Goal: Use online tool/utility: Use online tool/utility

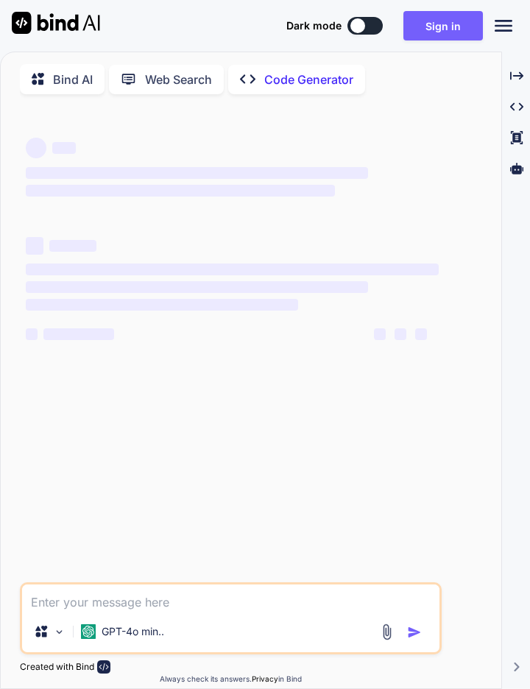
click at [438, 28] on button "Sign in" at bounding box center [442, 25] width 79 height 29
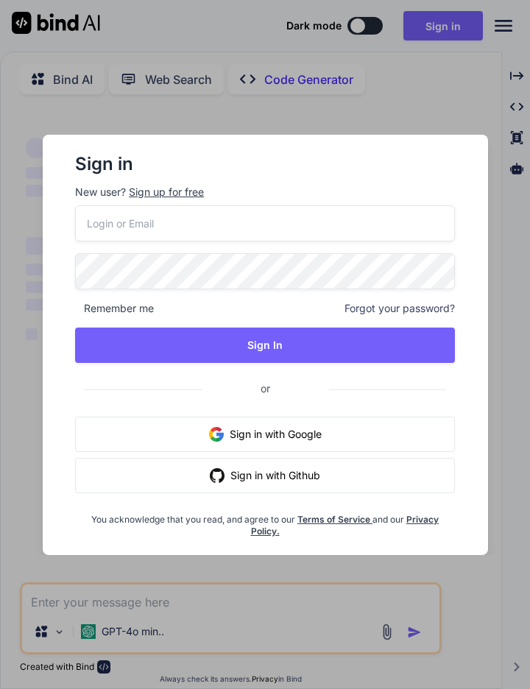
type textarea "x"
click at [105, 427] on button "Sign in with Google" at bounding box center [265, 433] width 380 height 35
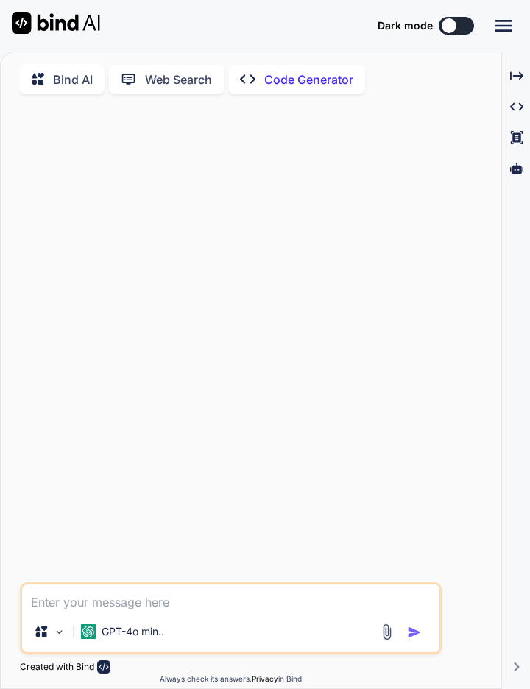
click at [503, 26] on icon at bounding box center [503, 26] width 18 height 12
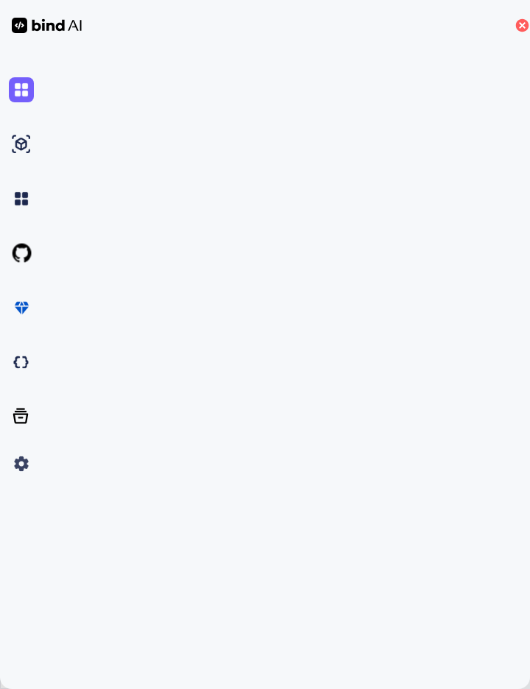
click at [419, 476] on div at bounding box center [266, 463] width 515 height 25
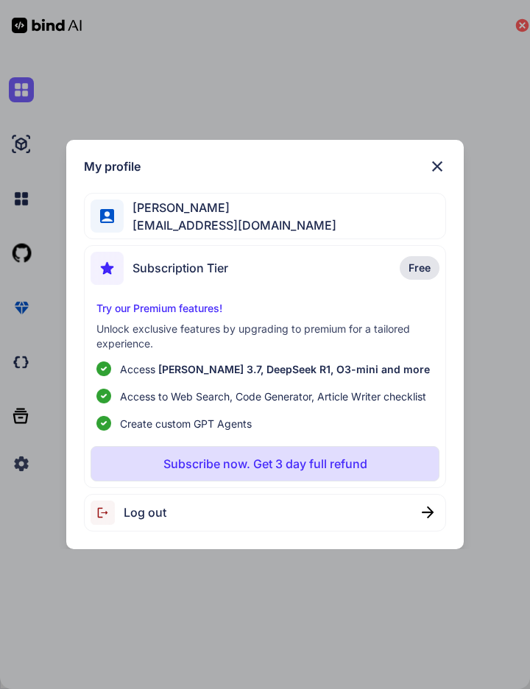
click at [121, 512] on img at bounding box center [106, 512] width 33 height 24
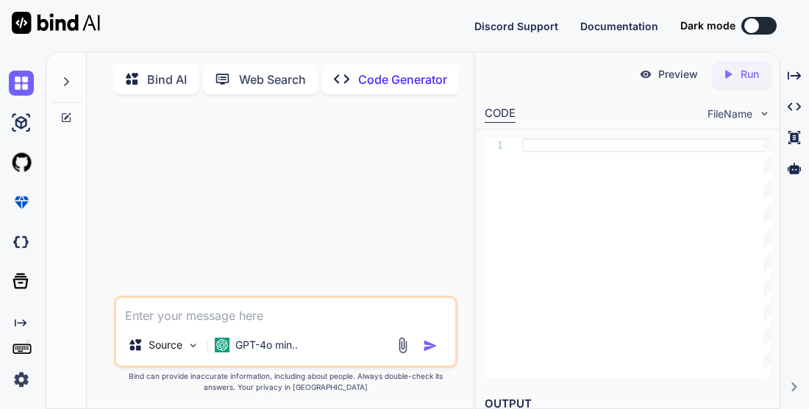
click at [62, 27] on img at bounding box center [56, 23] width 88 height 22
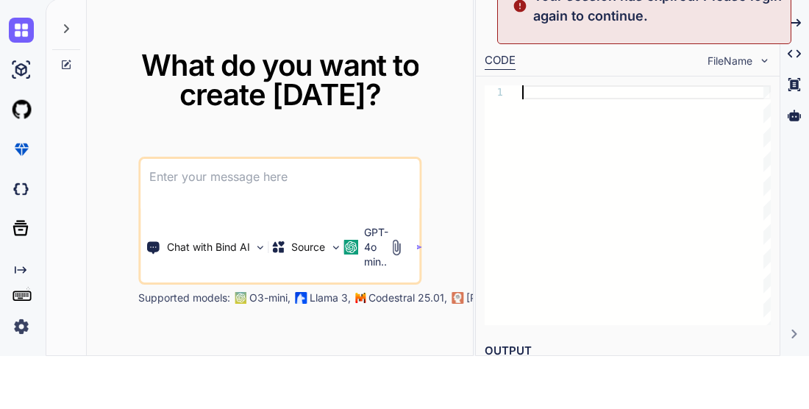
scroll to position [7, 0]
click at [124, 154] on h1 "What do you want to create [DATE]?" at bounding box center [280, 133] width 354 height 59
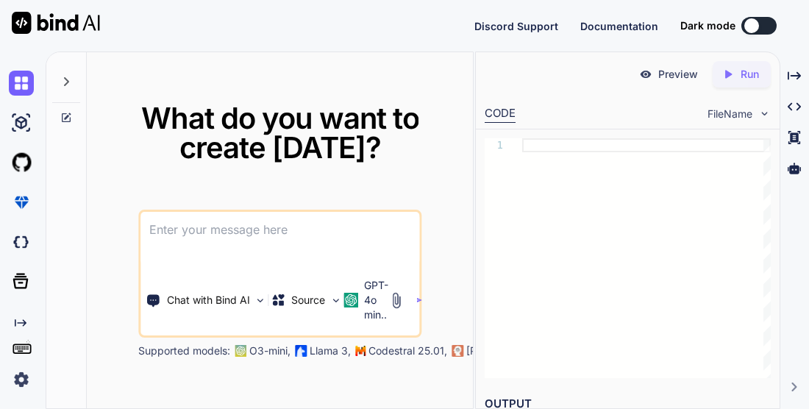
click at [32, 329] on div "Created with Pixso." at bounding box center [24, 323] width 31 height 12
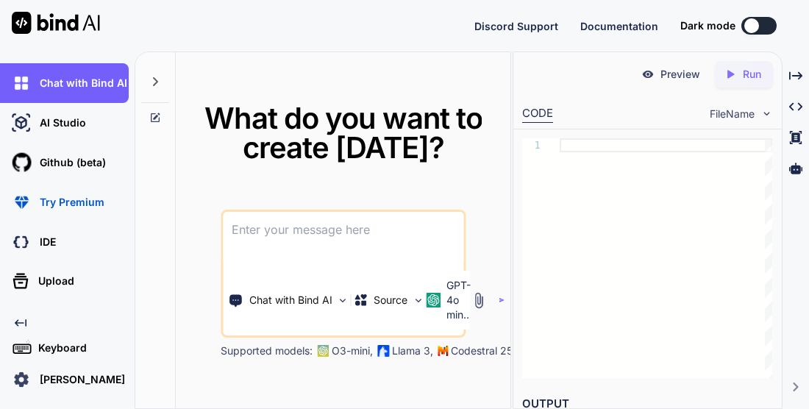
click at [59, 26] on img at bounding box center [56, 23] width 88 height 22
click at [95, 387] on p "[PERSON_NAME]" at bounding box center [79, 379] width 91 height 15
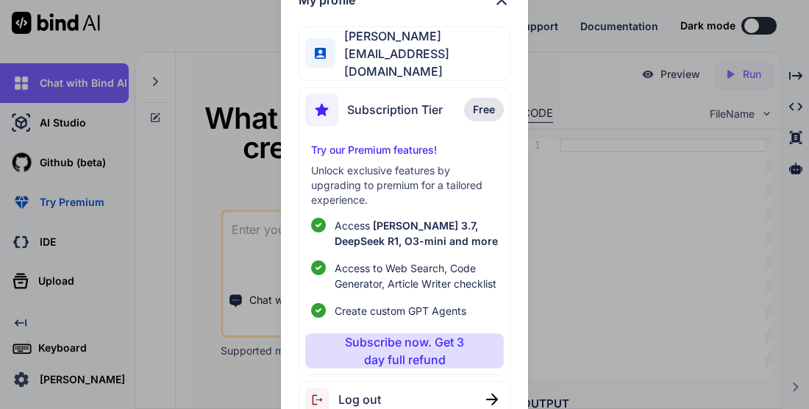
click at [416, 419] on div "Log out" at bounding box center [405, 400] width 212 height 38
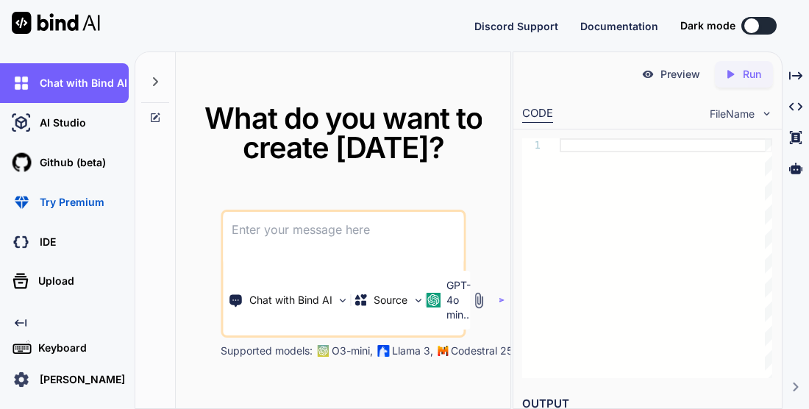
click at [99, 387] on p "[PERSON_NAME]" at bounding box center [79, 379] width 91 height 15
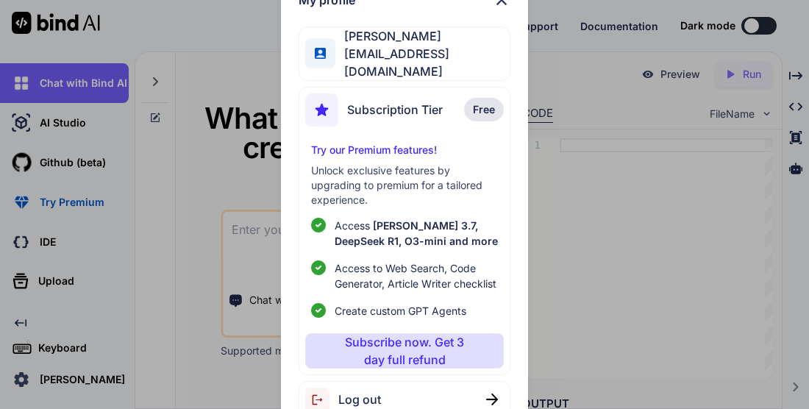
click at [394, 419] on div "Log out" at bounding box center [405, 400] width 212 height 38
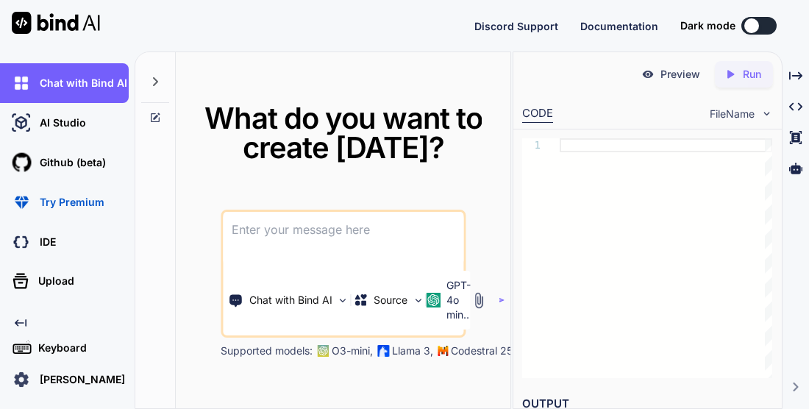
click at [53, 387] on p "[PERSON_NAME]" at bounding box center [79, 379] width 91 height 15
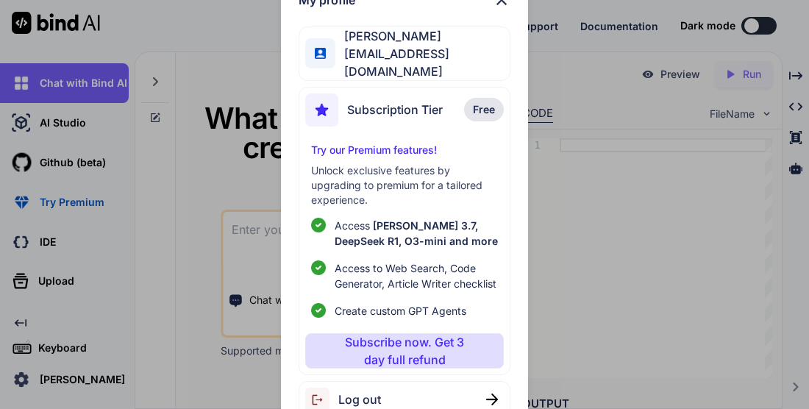
click at [494, 9] on img at bounding box center [502, 0] width 18 height 18
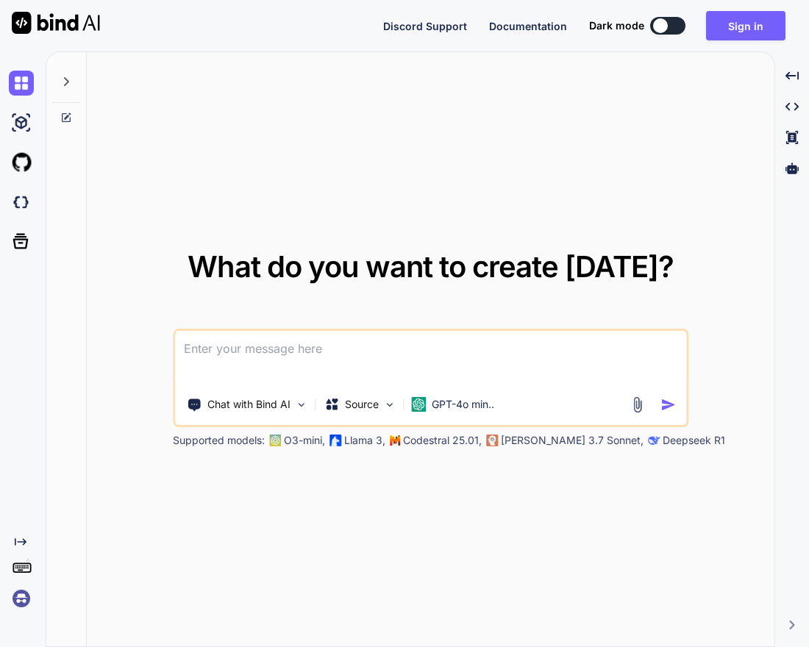
click at [748, 26] on button "Sign in" at bounding box center [745, 25] width 79 height 29
type textarea "x"
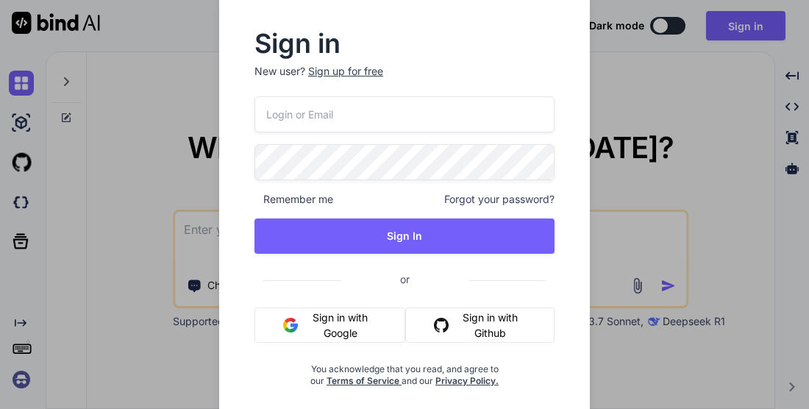
click at [344, 317] on button "Sign in with Google" at bounding box center [330, 325] width 151 height 35
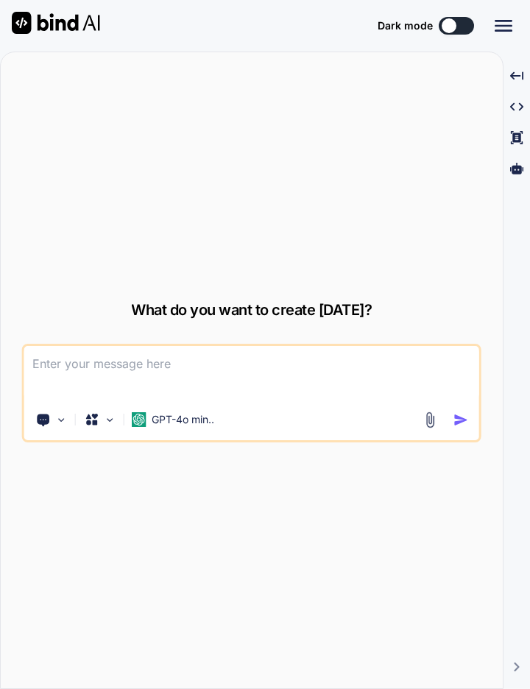
click at [40, 330] on div "What do you want to create today? Chat with Bind AI Source GPT-4o min.. Support…" at bounding box center [252, 370] width 502 height 637
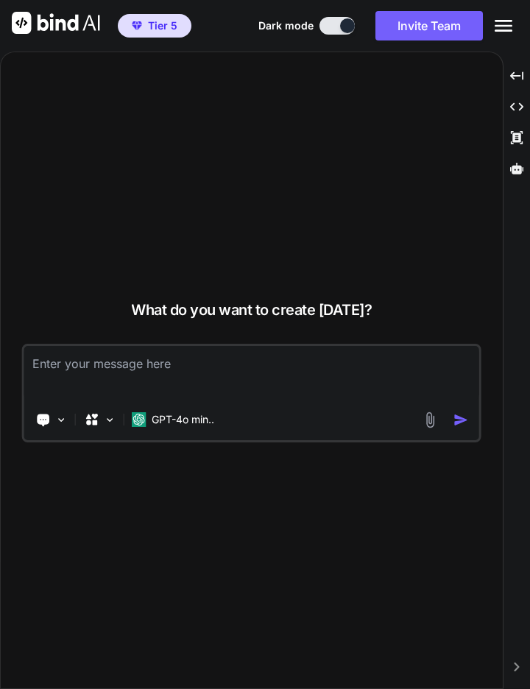
click at [198, 427] on p "GPT-4o min.." at bounding box center [183, 419] width 63 height 15
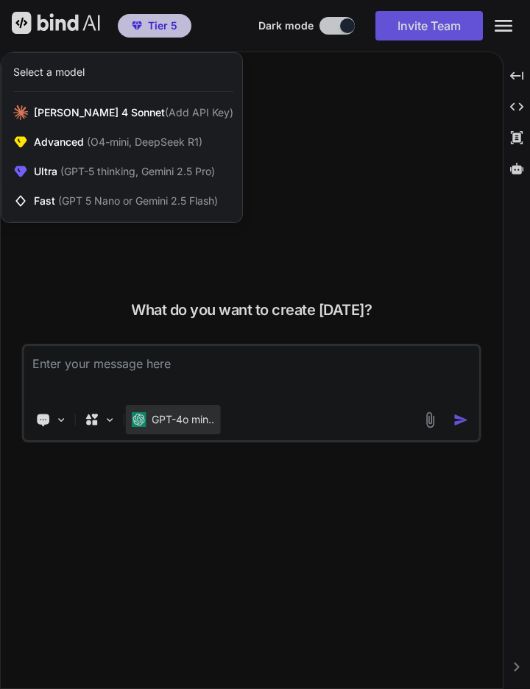
click at [48, 158] on div "Ultra (GPT-5 thinking, Gemini 2.5 Pro)" at bounding box center [121, 171] width 241 height 29
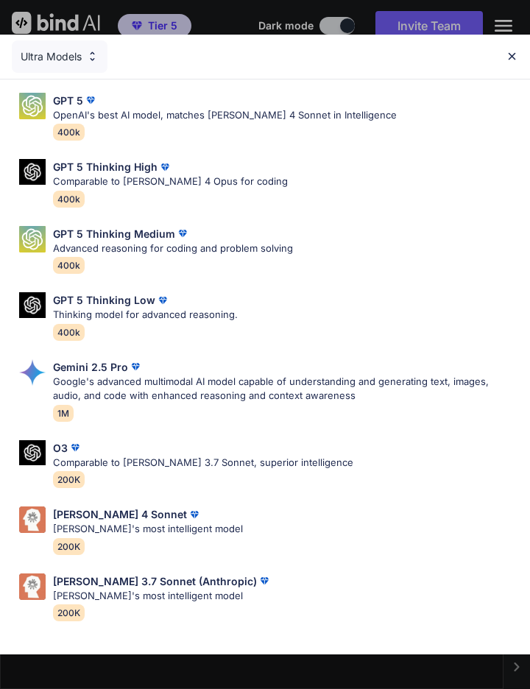
click at [93, 374] on p "Google's advanced multimodal AI model capable of understanding and generating t…" at bounding box center [285, 388] width 465 height 29
type textarea "x"
